Goal: Task Accomplishment & Management: Manage account settings

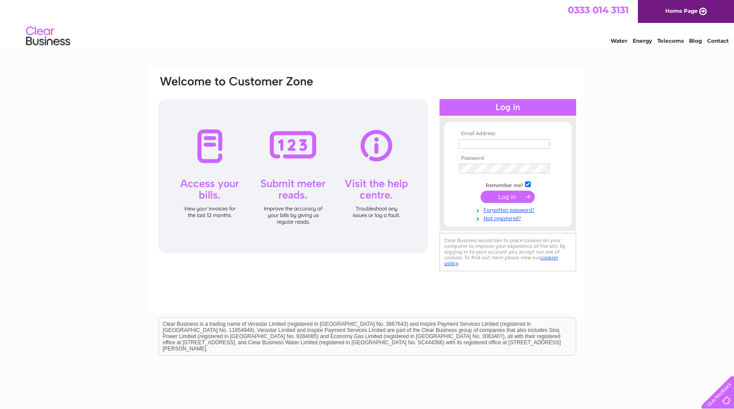
type input "accounts@forrester-boyd.co.uk"
click at [502, 197] on input "submit" at bounding box center [507, 197] width 54 height 12
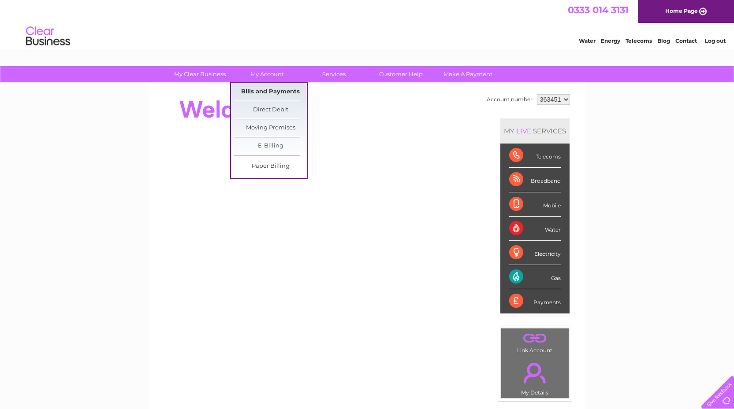
click at [261, 90] on link "Bills and Payments" at bounding box center [270, 92] width 73 height 18
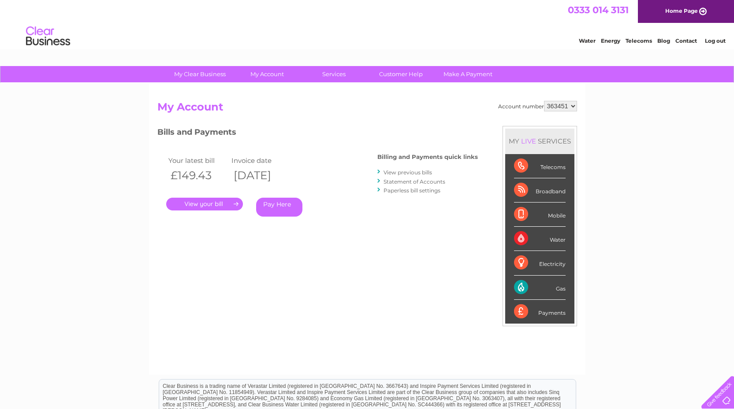
click at [223, 203] on link "." at bounding box center [204, 204] width 77 height 13
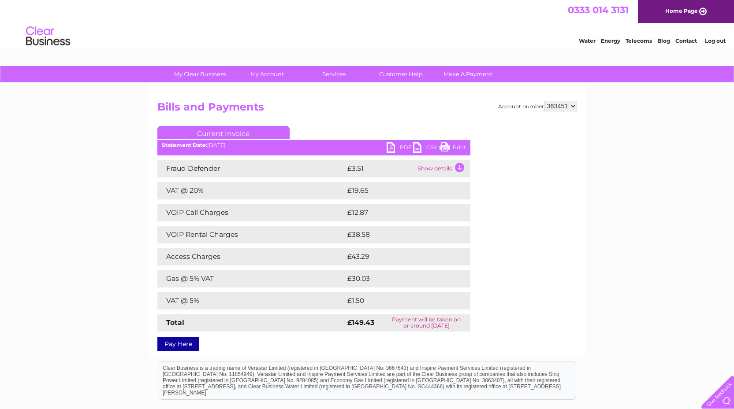
click at [399, 143] on link "PDF" at bounding box center [400, 148] width 26 height 13
